Goal: Task Accomplishment & Management: Manage account settings

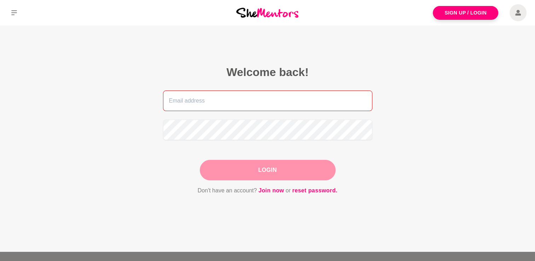
click at [248, 108] on input "email" at bounding box center [268, 101] width 210 height 21
type input "[EMAIL_ADDRESS][DOMAIN_NAME]"
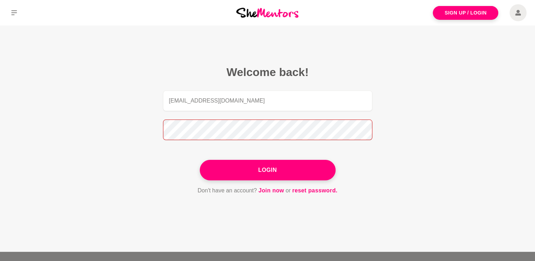
click at [200, 160] on button "Login" at bounding box center [268, 170] width 136 height 21
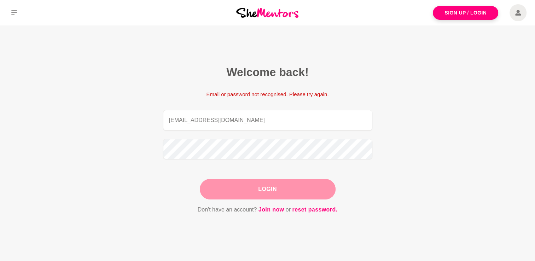
click at [262, 187] on button "Login" at bounding box center [268, 189] width 136 height 21
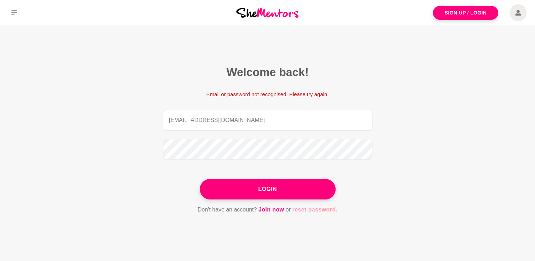
click at [317, 212] on link "reset password." at bounding box center [314, 209] width 45 height 9
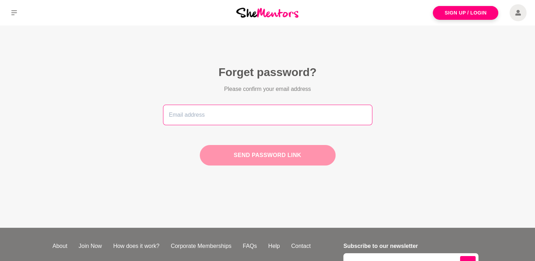
click at [290, 114] on input "email" at bounding box center [268, 115] width 210 height 21
type input "p"
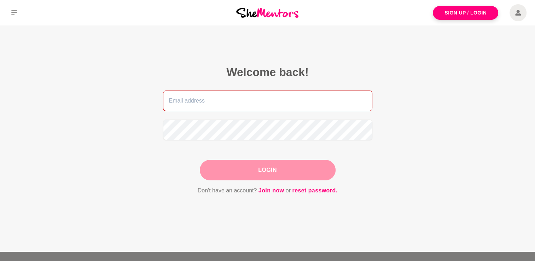
click at [181, 103] on input "email" at bounding box center [268, 101] width 210 height 21
type input "[EMAIL_ADDRESS][DOMAIN_NAME]"
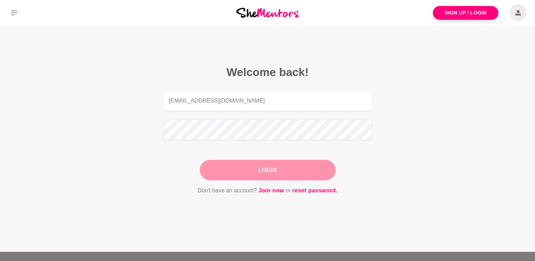
click at [289, 178] on button "Login" at bounding box center [268, 170] width 136 height 21
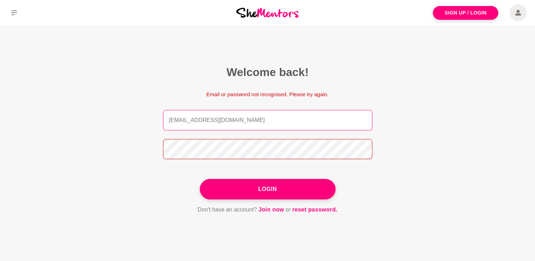
click at [200, 179] on button "Login" at bounding box center [268, 189] width 136 height 21
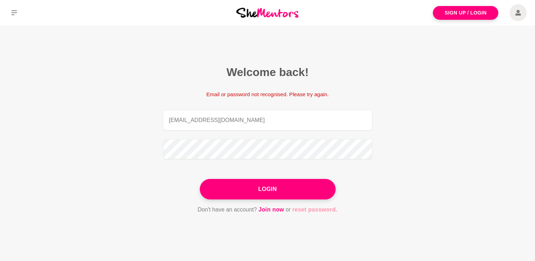
click at [315, 212] on link "reset password." at bounding box center [314, 209] width 45 height 9
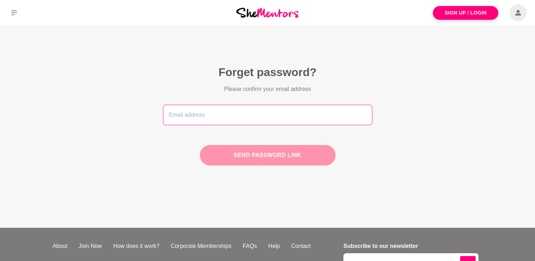
click at [237, 112] on input "email" at bounding box center [268, 115] width 210 height 21
type input "[EMAIL_ADDRESS][DOMAIN_NAME]"
click at [267, 153] on button "Send password link" at bounding box center [268, 155] width 136 height 21
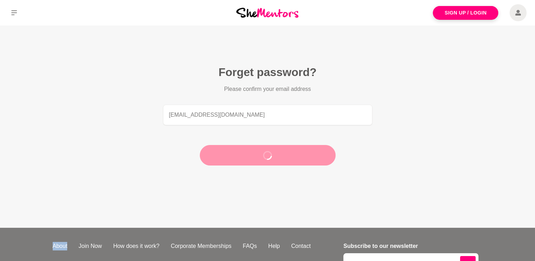
click at [267, 153] on div at bounding box center [268, 155] width 136 height 21
drag, startPoint x: 267, startPoint y: 153, endPoint x: 258, endPoint y: 161, distance: 11.3
click at [258, 161] on button "Send password link" at bounding box center [268, 155] width 136 height 21
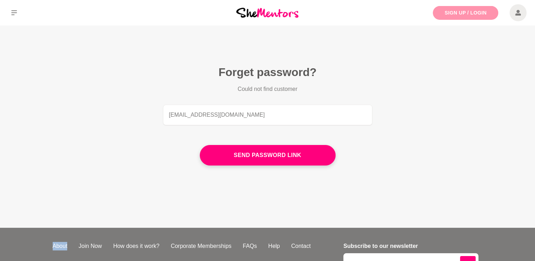
click at [471, 15] on link "Sign Up / Login" at bounding box center [465, 13] width 65 height 14
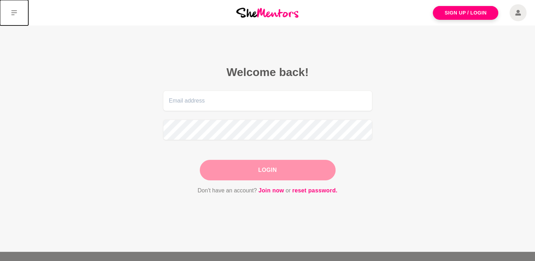
click at [14, 11] on icon at bounding box center [14, 12] width 6 height 5
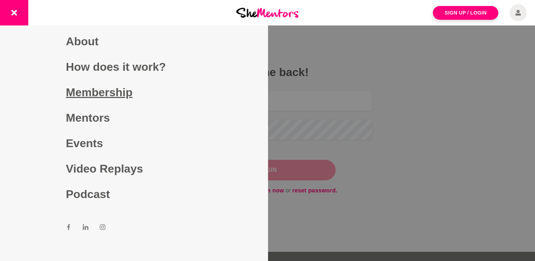
click at [96, 101] on link "Membership" at bounding box center [134, 92] width 136 height 25
